Goal: Transaction & Acquisition: Purchase product/service

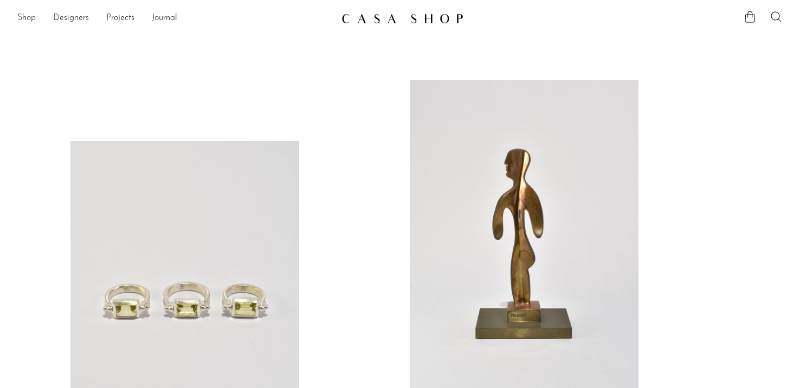
click at [28, 14] on link "Shop" at bounding box center [26, 18] width 18 height 14
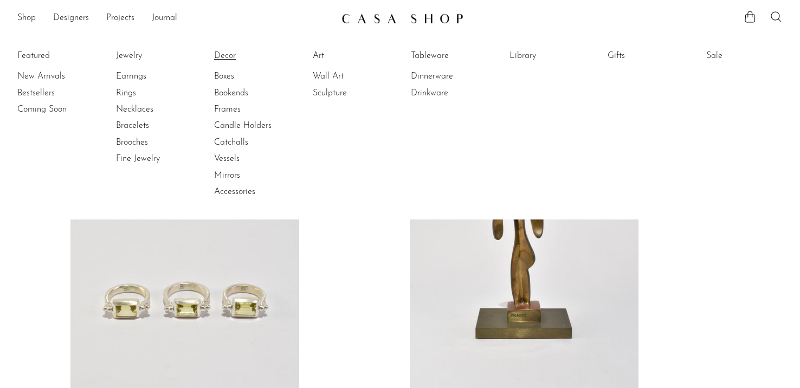
click at [226, 53] on link "Decor" at bounding box center [254, 56] width 81 height 12
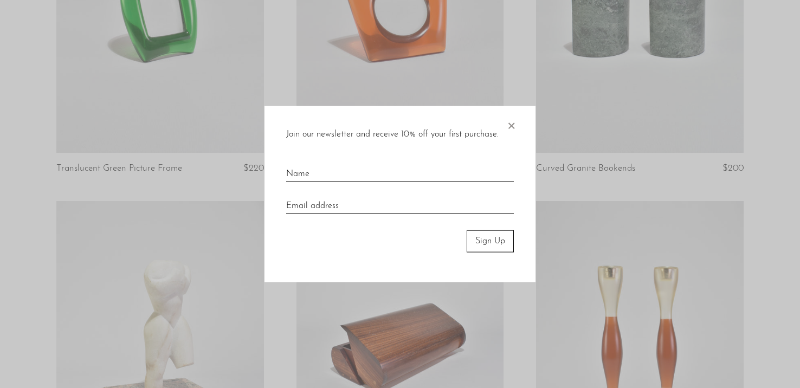
scroll to position [1384, 0]
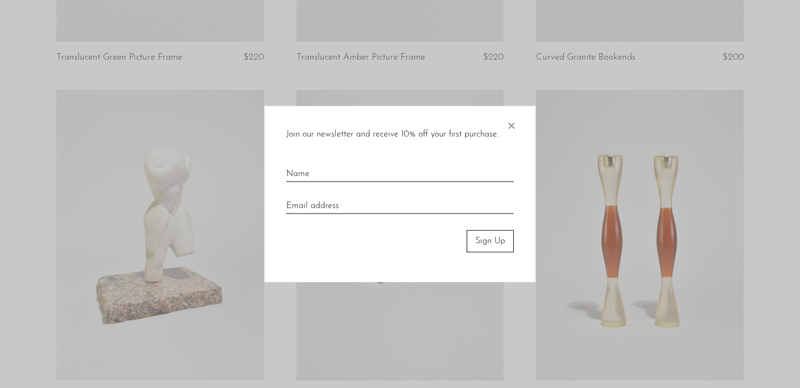
click at [506, 125] on span "×" at bounding box center [511, 123] width 11 height 35
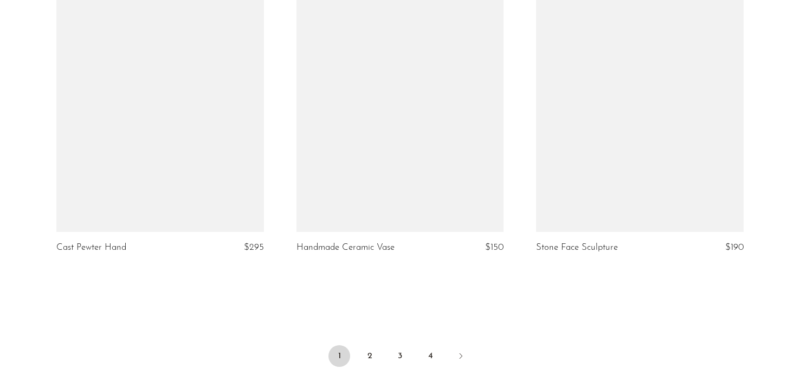
scroll to position [4056, 0]
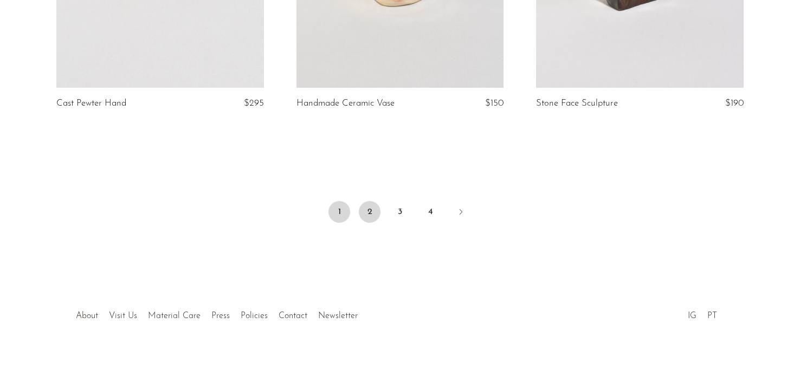
click at [367, 204] on link "2" at bounding box center [370, 212] width 22 height 22
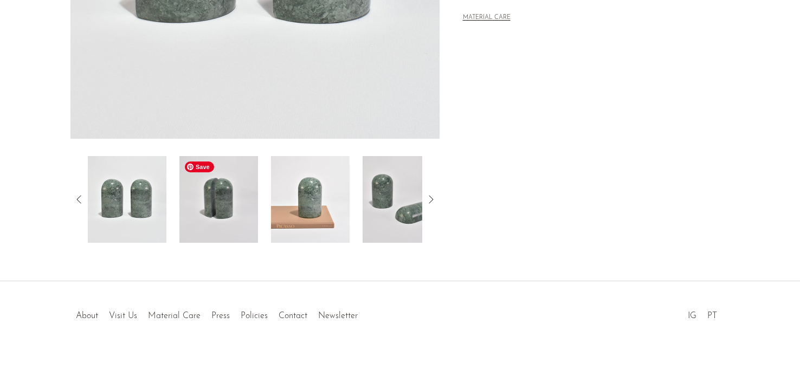
click at [234, 213] on img at bounding box center [218, 199] width 79 height 87
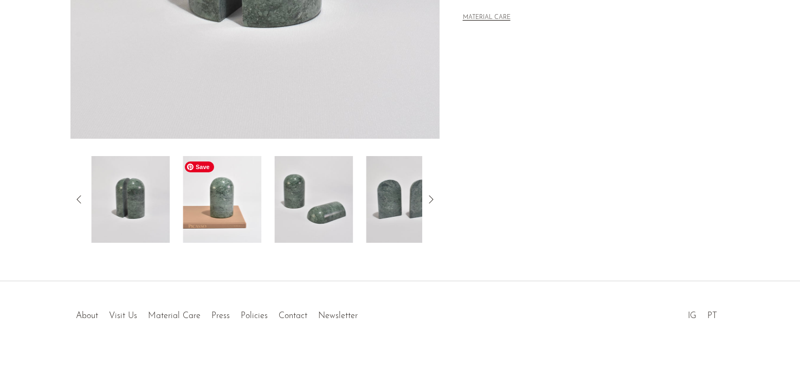
scroll to position [145, 0]
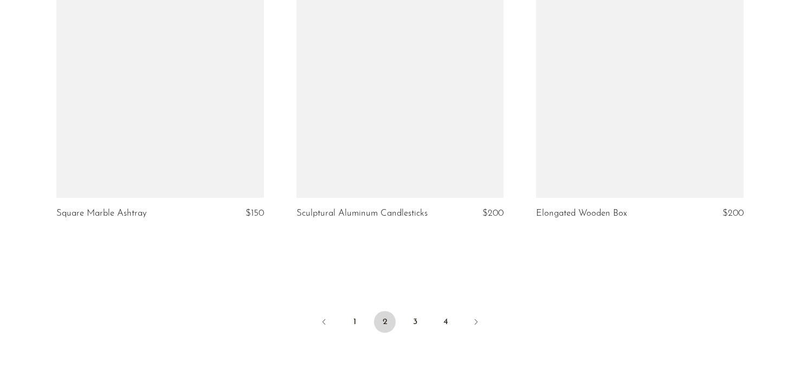
scroll to position [4026, 0]
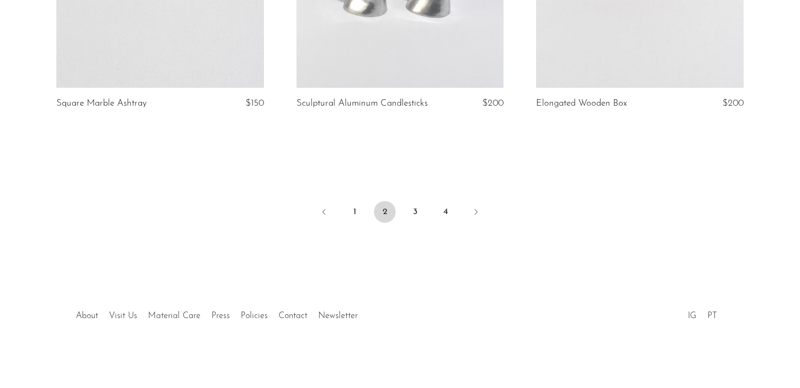
click at [400, 205] on ul "1 2 3 4" at bounding box center [400, 213] width 694 height 33
click at [412, 207] on link "3" at bounding box center [415, 212] width 22 height 22
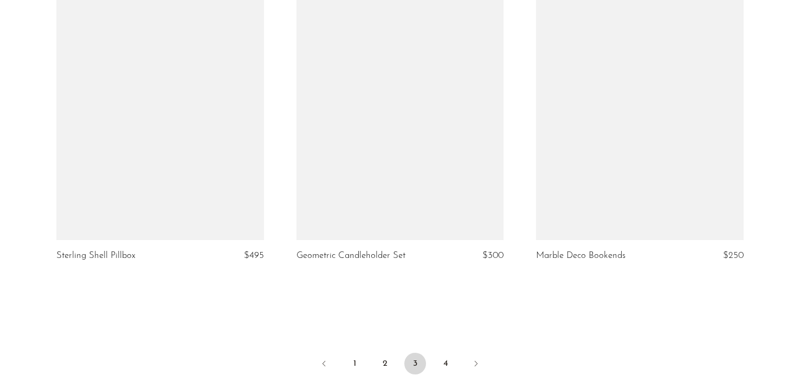
scroll to position [4026, 0]
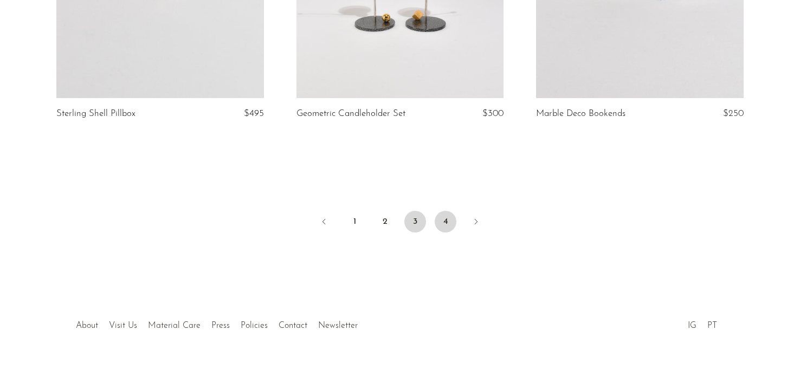
click at [437, 211] on link "4" at bounding box center [446, 222] width 22 height 22
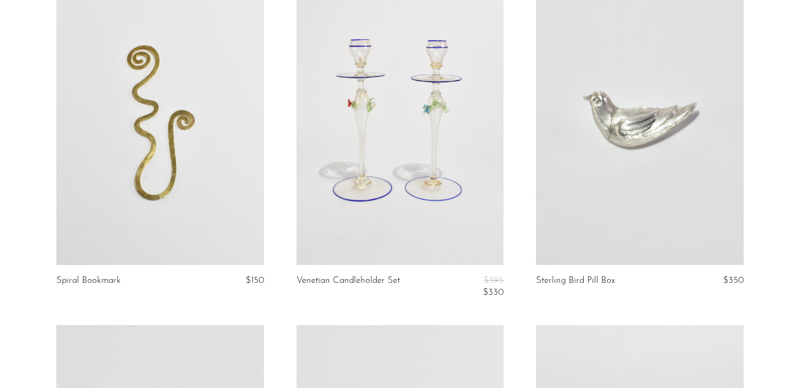
scroll to position [2196, 0]
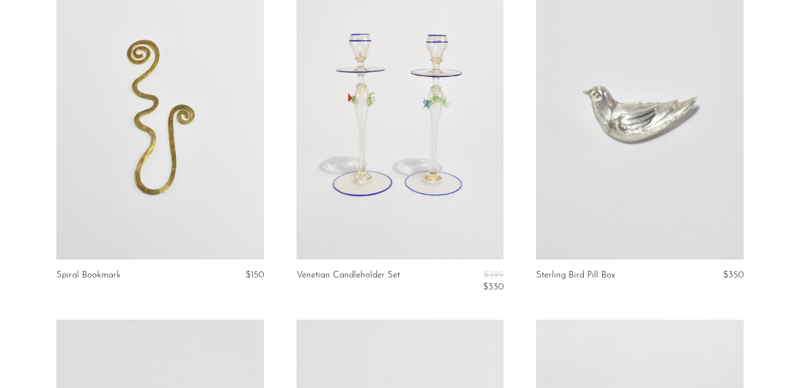
click at [604, 131] on link at bounding box center [640, 114] width 208 height 291
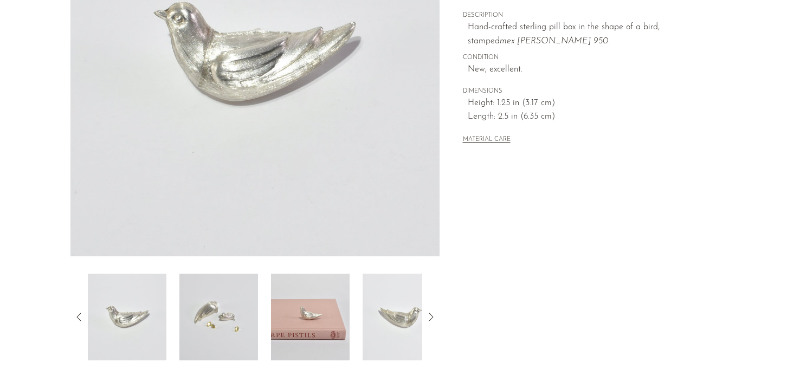
scroll to position [318, 0]
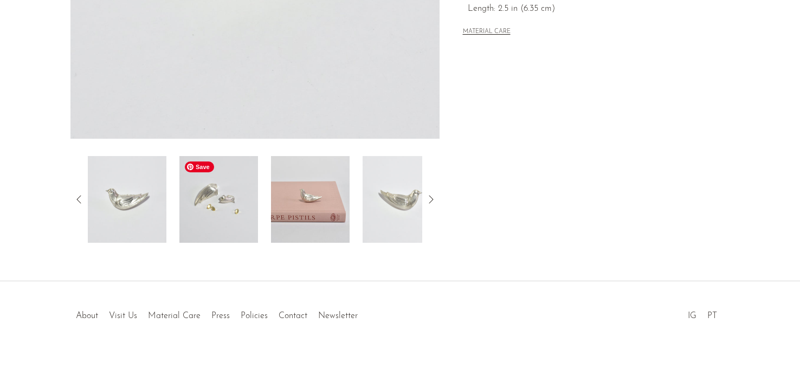
click at [203, 223] on img at bounding box center [218, 199] width 79 height 87
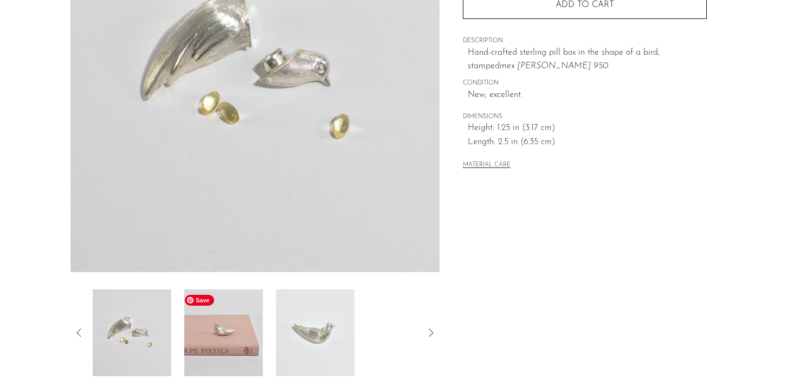
scroll to position [171, 0]
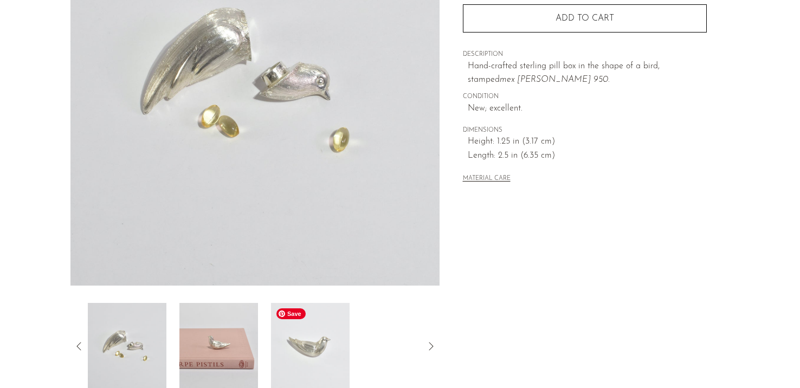
click at [282, 332] on img at bounding box center [310, 346] width 79 height 87
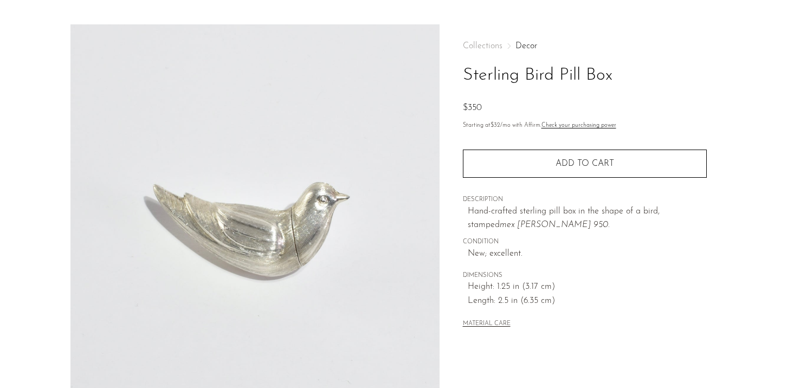
scroll to position [11, 0]
